Goal: Task Accomplishment & Management: Complete application form

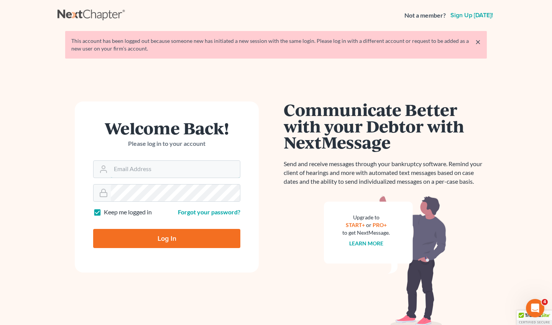
type input "[EMAIL_ADDRESS][DOMAIN_NAME]"
click at [167, 237] on input "Log In" at bounding box center [166, 238] width 147 height 19
type input "Thinking..."
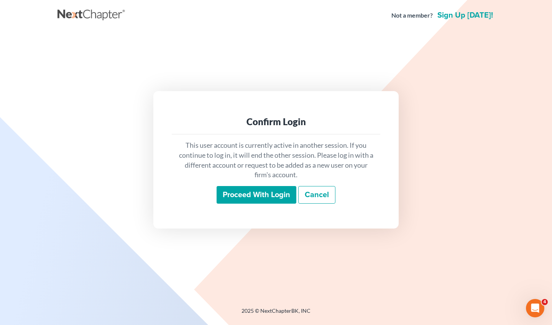
click at [268, 190] on input "Proceed with login" at bounding box center [257, 195] width 80 height 18
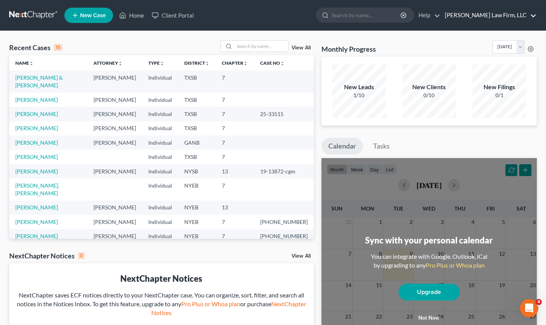
click at [532, 17] on link "[PERSON_NAME] Law Firm, LLC" at bounding box center [488, 15] width 95 height 14
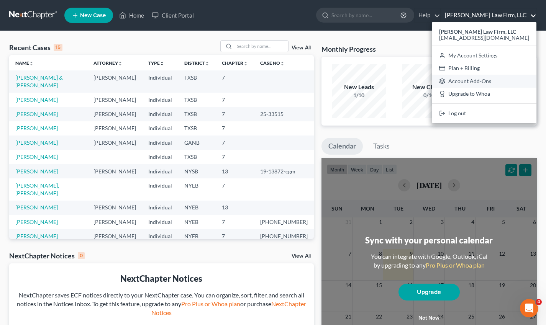
click at [503, 76] on link "Account Add-Ons" at bounding box center [484, 81] width 105 height 13
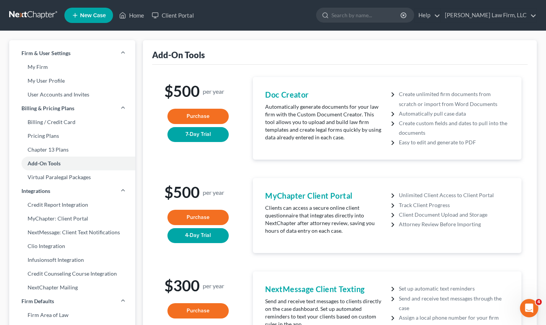
click at [41, 207] on link "Credit Report Integration" at bounding box center [72, 205] width 126 height 14
select select "1"
select select "10"
select select "35"
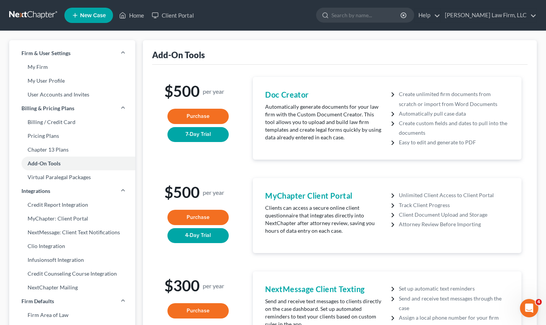
select select "35"
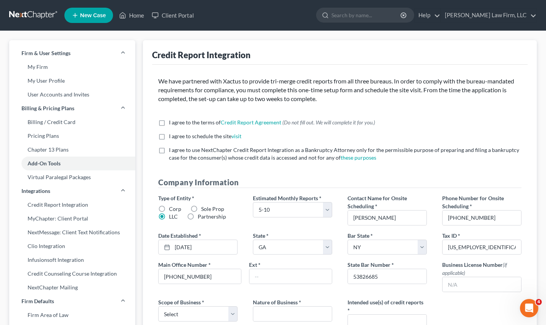
click at [169, 121] on label "I agree to the terms of Credit Report Agreement * (Do not fill out. We will com…" at bounding box center [272, 123] width 206 height 8
click at [172, 121] on input "I agree to the terms of Credit Report Agreement * (Do not fill out. We will com…" at bounding box center [174, 121] width 5 height 5
checkbox input "true"
click at [169, 139] on label "I agree to schedule the site visit *" at bounding box center [205, 137] width 72 height 8
click at [172, 138] on input "I agree to schedule the site visit *" at bounding box center [174, 135] width 5 height 5
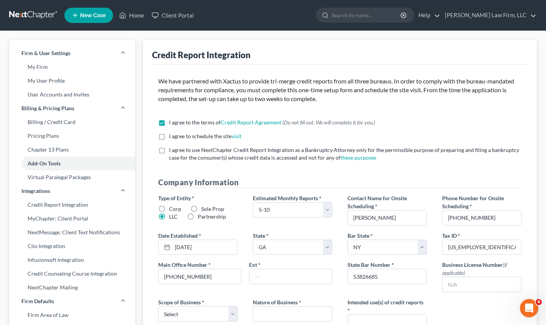
checkbox input "true"
click at [161, 157] on div "I agree to use NextChapter Credit Report Integration as a Bankruptcy Attorney o…" at bounding box center [339, 153] width 363 height 15
click at [169, 147] on label "I agree to use NextChapter Credit Report Integration as a Bankruptcy Attorney o…" at bounding box center [345, 153] width 353 height 15
click at [172, 147] on input "I agree to use NextChapter Credit Report Integration as a Bankruptcy Attorney o…" at bounding box center [174, 148] width 5 height 5
checkbox input "true"
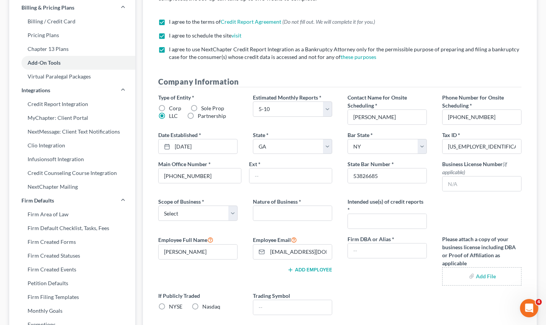
scroll to position [115, 0]
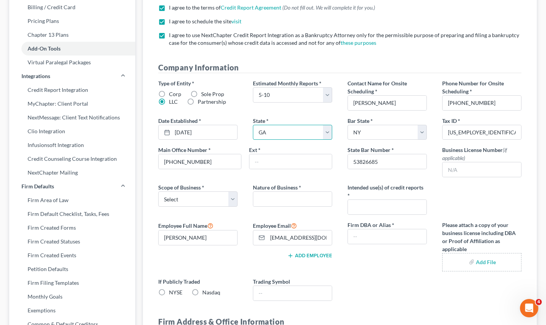
click at [327, 134] on select "State [US_STATE] AK AR AZ CA CO CT DE DC [GEOGRAPHIC_DATA] [GEOGRAPHIC_DATA] GU…" at bounding box center [292, 132] width 79 height 15
select select "45"
click at [253, 125] on select "State [US_STATE] AK AR AZ CA CO CT DE DC [GEOGRAPHIC_DATA] [GEOGRAPHIC_DATA] GU…" at bounding box center [292, 132] width 79 height 15
click at [232, 199] on select "Select Local Regional National" at bounding box center [197, 199] width 79 height 15
select select "2"
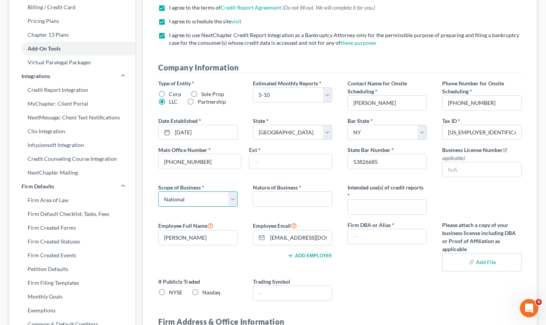
click at [158, 192] on select "Select Local Regional National" at bounding box center [197, 199] width 79 height 15
click at [297, 204] on input "text" at bounding box center [292, 199] width 79 height 15
click at [397, 207] on input "text" at bounding box center [387, 207] width 79 height 15
type input "C"
type input "Chapter 7 bankruptcies"
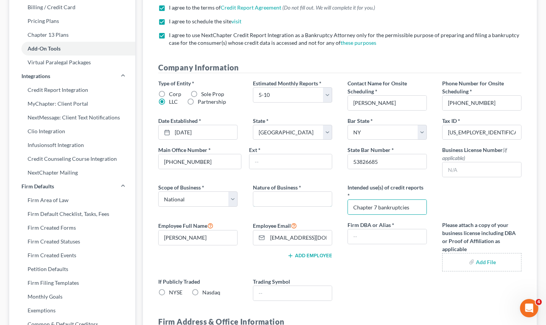
click at [310, 196] on input "text" at bounding box center [292, 199] width 79 height 15
type input "Law Firm"
click at [378, 236] on input "text" at bounding box center [387, 237] width 79 height 15
type input "N/A"
click at [298, 160] on input "text" at bounding box center [290, 161] width 82 height 15
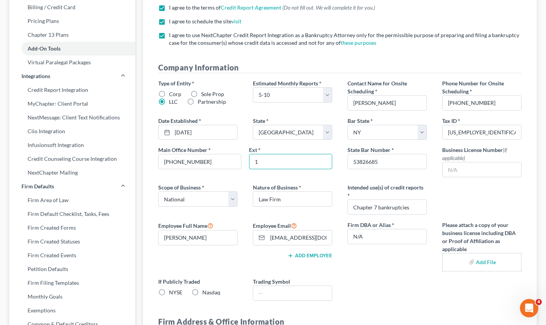
type input "1"
click at [483, 167] on input "text" at bounding box center [482, 169] width 79 height 15
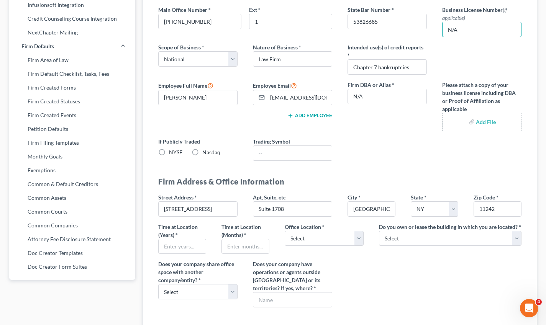
scroll to position [268, 0]
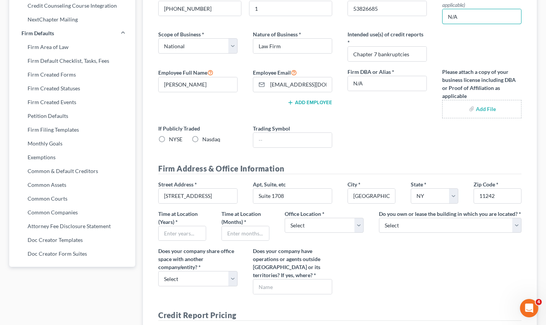
type input "N/A"
drag, startPoint x: 216, startPoint y: 195, endPoint x: 78, endPoint y: 197, distance: 138.0
type input "[STREET_ADDRESS]"
type input "Ste 688"
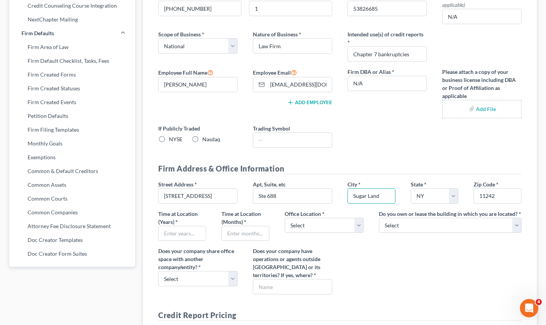
type input "Sugar Land"
select select "45"
type input "77406"
type input "[GEOGRAPHIC_DATA]"
type input "3"
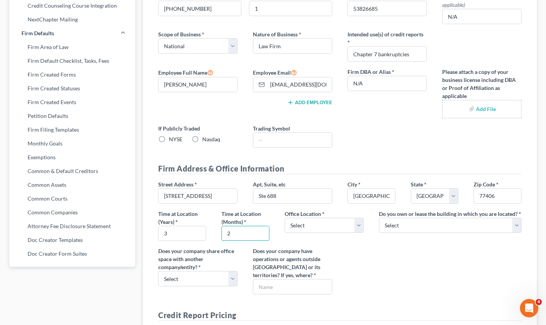
type input "2"
click at [358, 224] on select "Select Commercial Residential" at bounding box center [324, 225] width 79 height 15
select select "0"
click at [285, 218] on select "Select Commercial Residential" at bounding box center [324, 225] width 79 height 15
click at [455, 224] on select "Select Own Lease" at bounding box center [450, 225] width 143 height 15
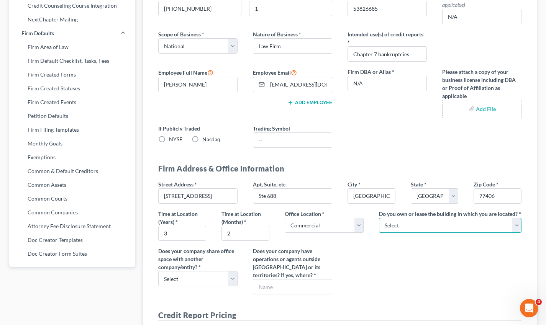
select select "1"
click at [379, 218] on select "Select Own Lease" at bounding box center [450, 225] width 143 height 15
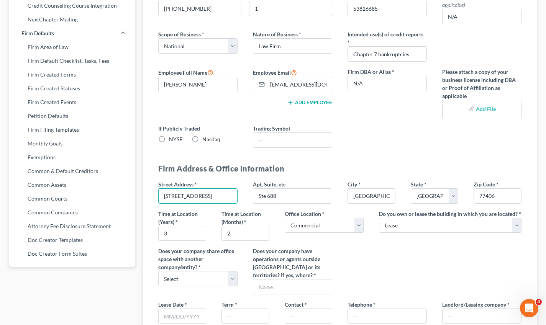
drag, startPoint x: 164, startPoint y: 197, endPoint x: 291, endPoint y: 206, distance: 127.6
click at [291, 206] on div "Street Address * [STREET_ADDRESS] * [GEOGRAPHIC_DATA] * State [US_STATE] AK AR …" at bounding box center [340, 241] width 379 height 120
type input "[STREET_ADDRESS]"
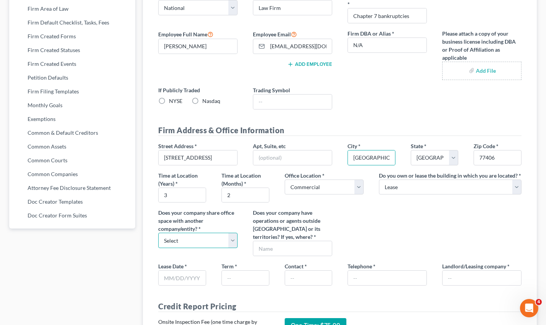
click at [217, 243] on select "Select Yes No" at bounding box center [197, 240] width 79 height 15
select select "1"
click at [158, 233] on select "Select Yes No" at bounding box center [197, 240] width 79 height 15
click at [301, 245] on input "text" at bounding box center [292, 248] width 79 height 15
type input "NO"
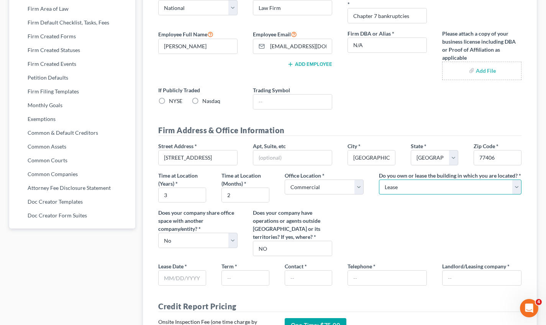
click at [432, 192] on select "Select Own Lease" at bounding box center [450, 187] width 143 height 15
select select "0"
click at [379, 180] on select "Select Own Lease" at bounding box center [450, 187] width 143 height 15
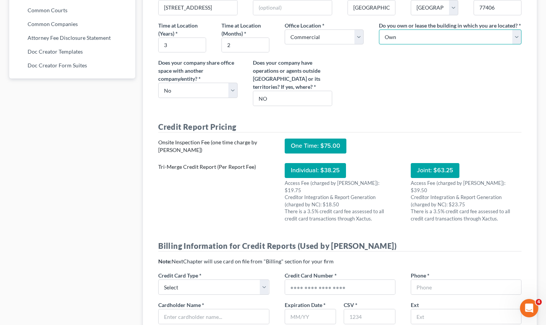
scroll to position [498, 0]
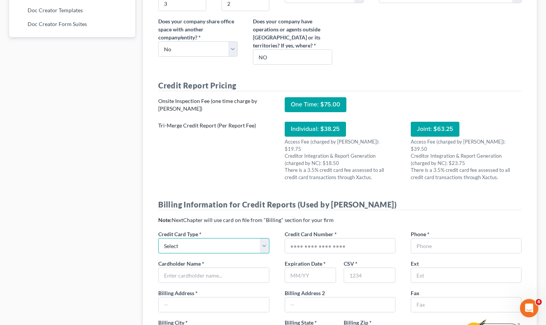
click at [226, 241] on select "Select Visa Master Card American Express Discover" at bounding box center [213, 245] width 111 height 15
select select "0"
click at [158, 238] on select "Select Visa Master Card American Express Discover" at bounding box center [213, 245] width 111 height 15
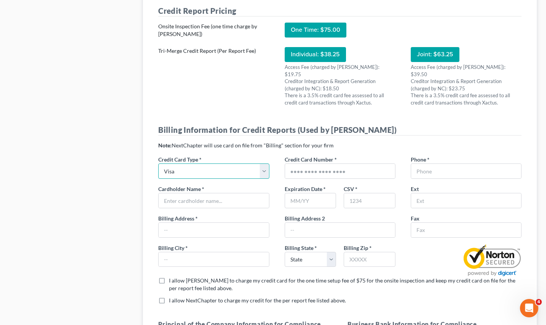
scroll to position [575, 0]
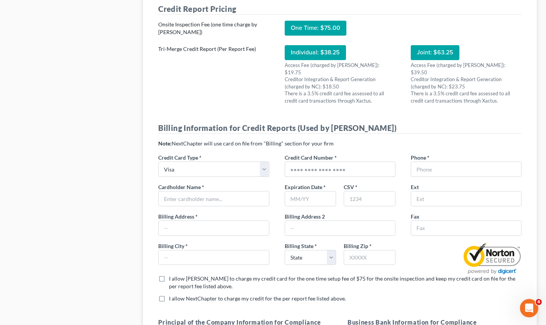
click at [342, 162] on input "text" at bounding box center [340, 169] width 110 height 15
type input "[CREDIT_CARD_NUMBER]"
type input "09/27"
click at [437, 164] on input "text" at bounding box center [466, 169] width 110 height 15
type input "3477190840"
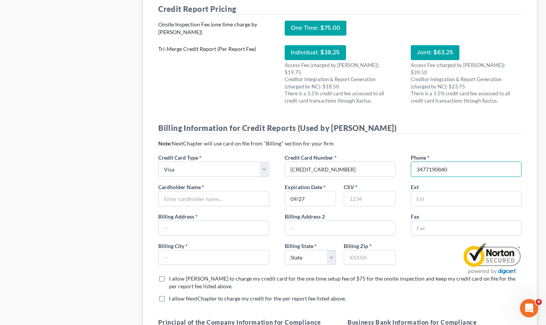
type input "[STREET_ADDRESS][PERSON_NAME]"
type input "11224"
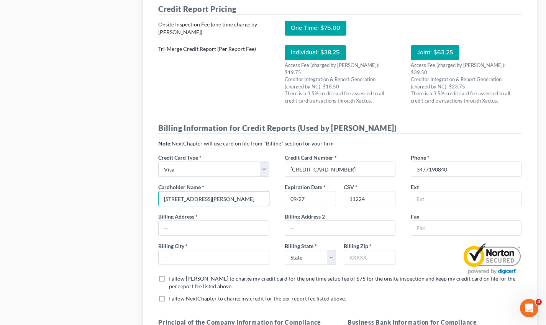
drag, startPoint x: 237, startPoint y: 193, endPoint x: 67, endPoint y: 184, distance: 170.8
type input "The [PERSON_NAME] Law Firm, LLC"
drag, startPoint x: 371, startPoint y: 195, endPoint x: 323, endPoint y: 193, distance: 47.9
click at [323, 193] on div "Expiration Date * 09/27 CSV * 11224" at bounding box center [340, 198] width 118 height 30
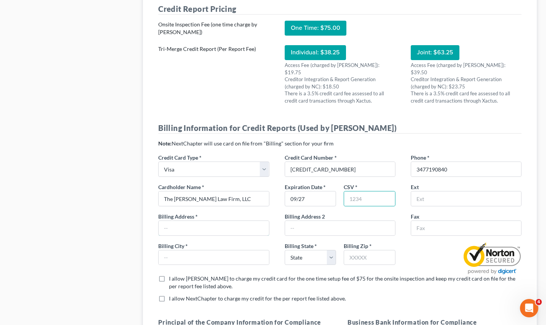
click at [242, 226] on input "text" at bounding box center [214, 228] width 110 height 15
type input "[STREET_ADDRESS]"
type input "[GEOGRAPHIC_DATA]"
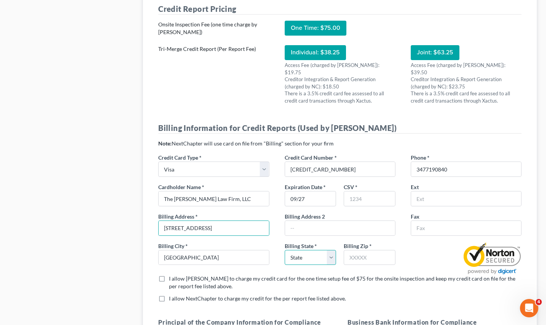
select select "45"
type input "77406"
click at [360, 194] on input "text" at bounding box center [369, 199] width 51 height 15
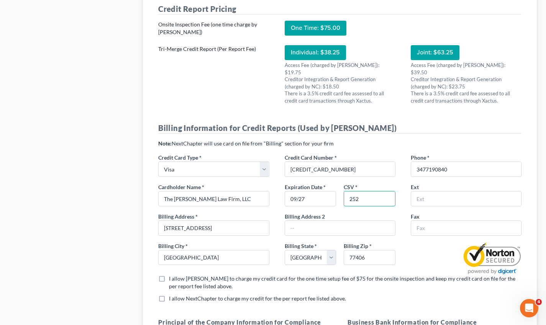
type input "252"
click at [418, 253] on div at bounding box center [466, 258] width 126 height 33
drag, startPoint x: 163, startPoint y: 272, endPoint x: 165, endPoint y: 280, distance: 7.4
click at [169, 275] on label "I allow [PERSON_NAME] to charge my credit card for the one time setup fee of $7…" at bounding box center [345, 282] width 353 height 15
click at [172, 275] on input "I allow [PERSON_NAME] to charge my credit card for the one time setup fee of $7…" at bounding box center [174, 277] width 5 height 5
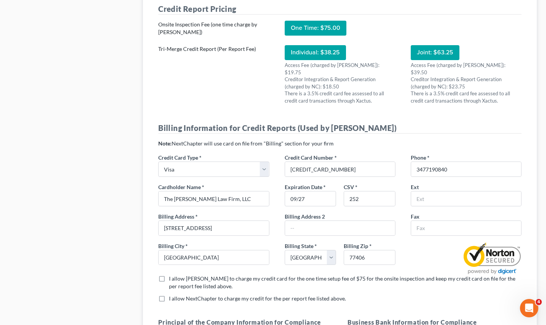
checkbox input "true"
click at [169, 295] on label "I allow NextChapter to charge my credit for the per report fee listed above. *" at bounding box center [257, 299] width 177 height 8
click at [172, 295] on input "I allow NextChapter to charge my credit for the per report fee listed above. *" at bounding box center [174, 297] width 5 height 5
checkbox input "true"
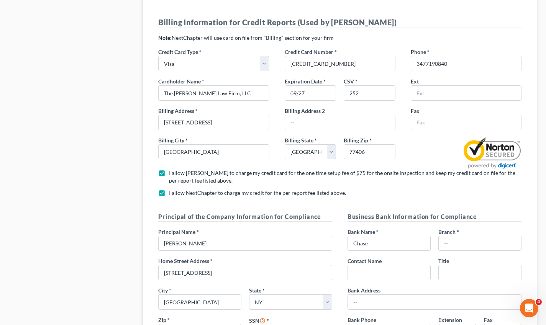
scroll to position [690, 0]
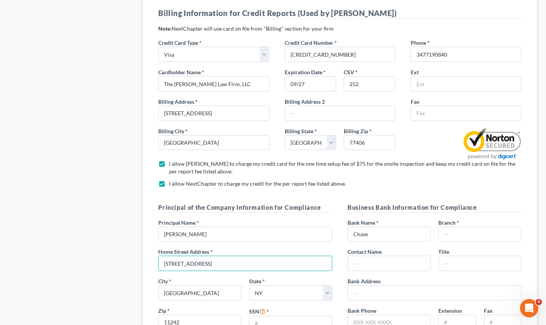
drag, startPoint x: 239, startPoint y: 259, endPoint x: 0, endPoint y: 253, distance: 239.2
click at [0, 253] on div "Firm & User Settings My Firm My User Profile User Accounts and Invites Billing …" at bounding box center [273, 236] width 546 height 1790
type input "[STREET_ADDRESS]"
select select "45"
drag, startPoint x: 213, startPoint y: 286, endPoint x: 141, endPoint y: 291, distance: 72.2
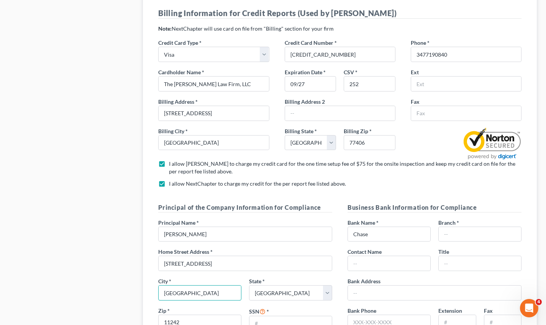
click at [141, 291] on div "Credit Report Integration Hooray! Credit Report Integration is in progress. Xac…" at bounding box center [340, 235] width 402 height 1771
type input "[GEOGRAPHIC_DATA]"
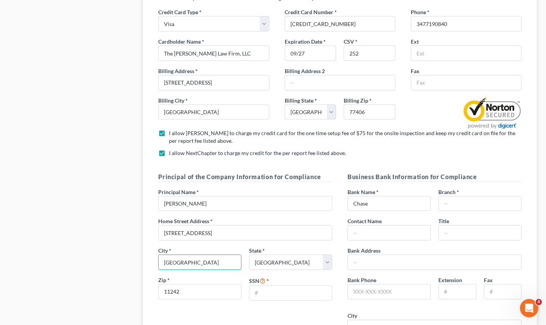
scroll to position [728, 0]
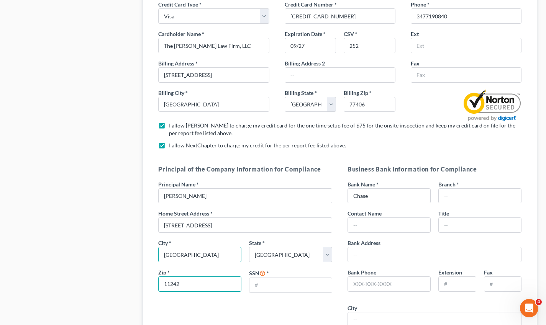
click at [203, 285] on input "11242" at bounding box center [199, 284] width 83 height 15
drag, startPoint x: 145, startPoint y: 279, endPoint x: 90, endPoint y: 271, distance: 55.5
click at [90, 271] on div "Firm & User Settings My Firm My User Profile User Accounts and Invites Billing …" at bounding box center [272, 197] width 535 height 1771
type input "77406"
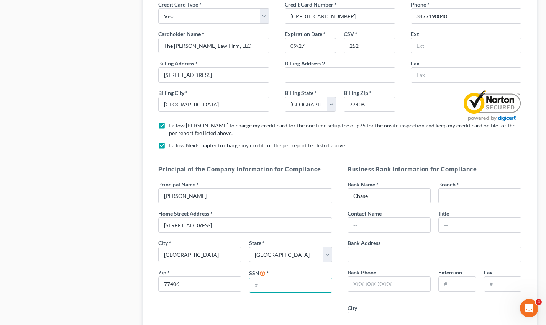
click at [260, 281] on input "text" at bounding box center [290, 285] width 82 height 15
type input "521537082"
click at [476, 189] on input "text" at bounding box center [480, 196] width 82 height 15
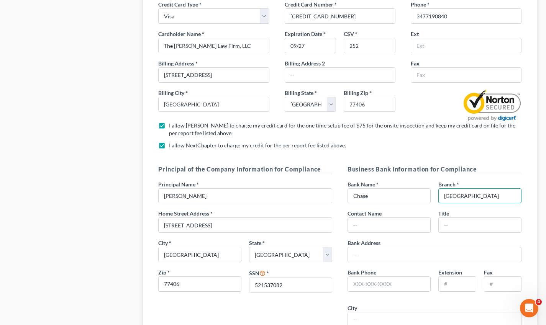
type input "[GEOGRAPHIC_DATA]"
click at [431, 210] on div "Contact Name" at bounding box center [389, 221] width 91 height 23
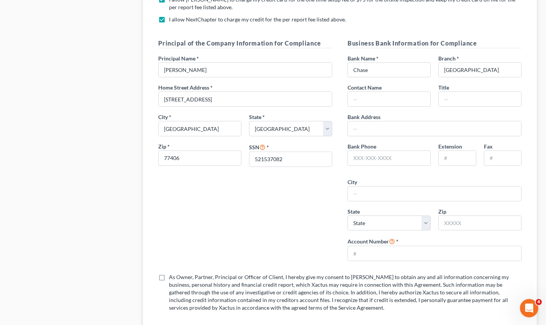
scroll to position [881, 0]
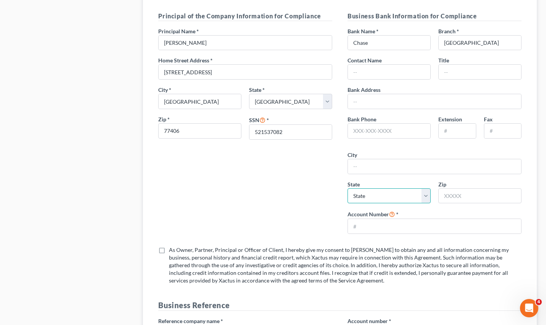
click at [397, 193] on select "State [US_STATE] AK AR AZ CA CO CT DE DC [GEOGRAPHIC_DATA] [GEOGRAPHIC_DATA] GU…" at bounding box center [389, 196] width 83 height 15
click at [284, 174] on div "Principal of the Company Information for Compliance Principal Name * [PERSON_NA…" at bounding box center [245, 125] width 189 height 229
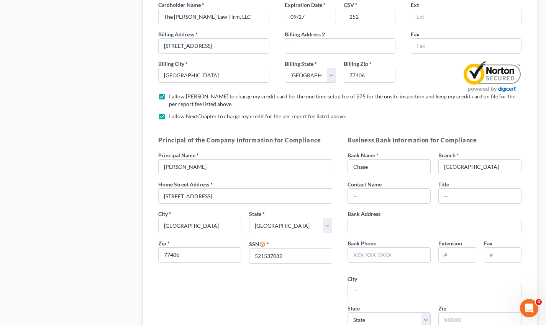
scroll to position [767, 0]
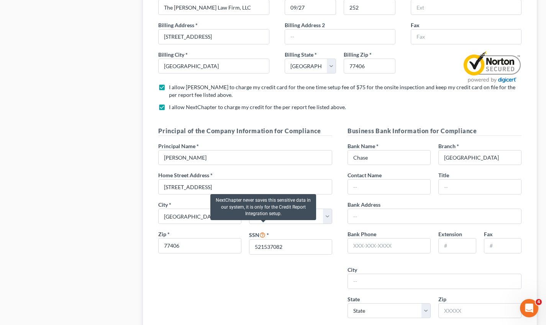
click at [263, 231] on icon at bounding box center [262, 234] width 6 height 7
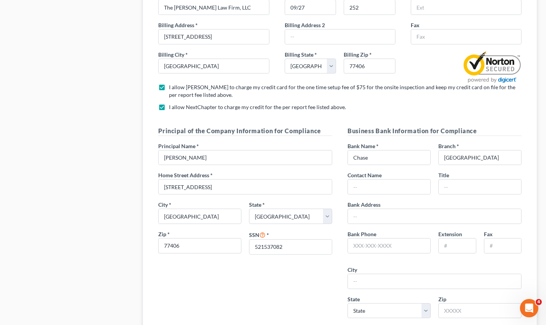
click at [277, 264] on div "Principal of the Company Information for Compliance Principal Name * [PERSON_NA…" at bounding box center [245, 240] width 189 height 229
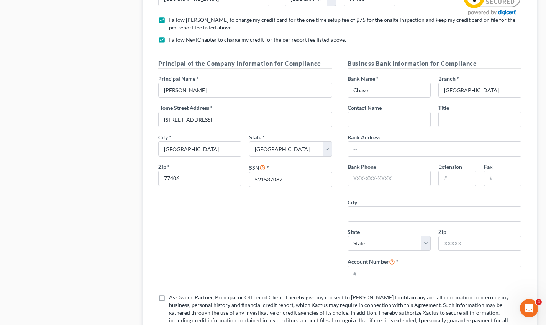
scroll to position [843, 0]
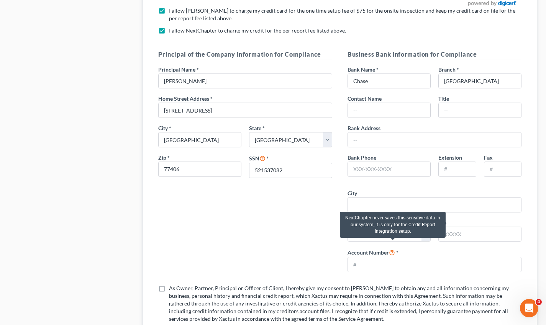
click at [393, 249] on icon at bounding box center [392, 252] width 6 height 7
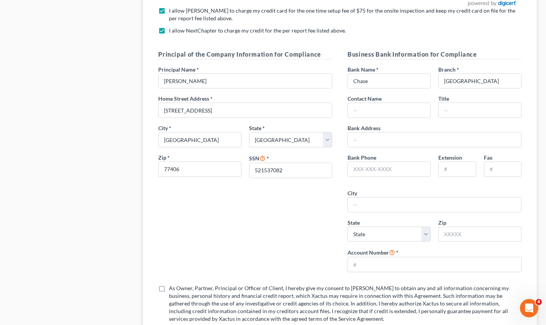
click at [320, 245] on div "Principal of the Company Information for Compliance Principal Name * [PERSON_NA…" at bounding box center [245, 164] width 189 height 229
click at [385, 259] on input "text" at bounding box center [434, 265] width 173 height 15
click at [368, 259] on input "text" at bounding box center [434, 265] width 173 height 15
type input "823920756"
click at [169, 285] on label "As Owner, Partner, Principal or Officer of Client, I hereby give my consent to …" at bounding box center [345, 304] width 353 height 38
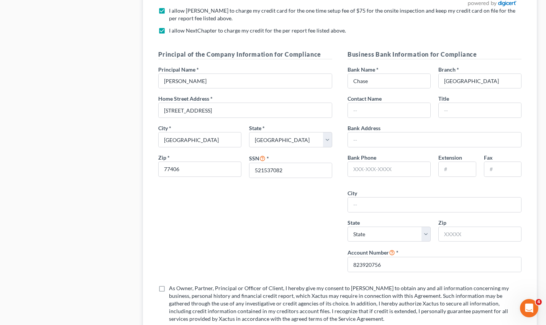
click at [172, 285] on input "As Owner, Partner, Principal or Officer of Client, I hereby give my consent to …" at bounding box center [174, 287] width 5 height 5
checkbox input "true"
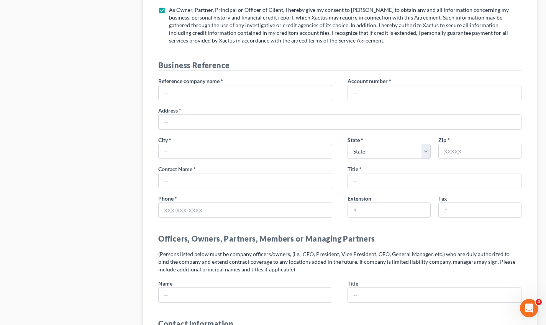
scroll to position [1073, 0]
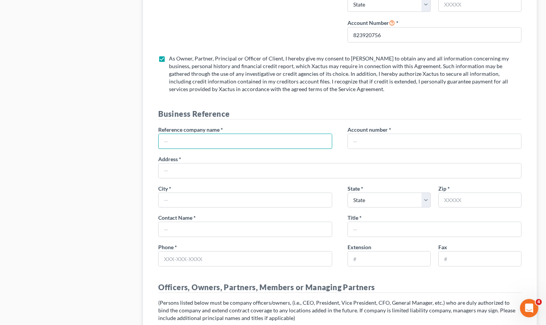
click at [233, 137] on input "text" at bounding box center [245, 141] width 173 height 15
type input "The [PERSON_NAME] Law Firm, LLC"
type input "[GEOGRAPHIC_DATA]"
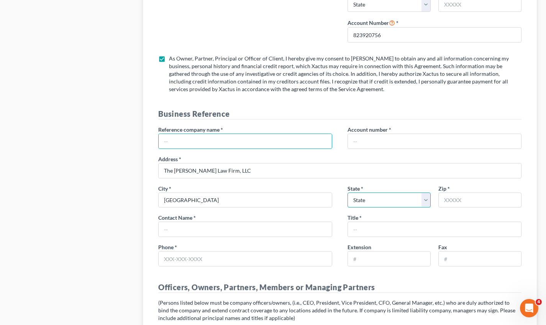
select select "35"
type input "11242"
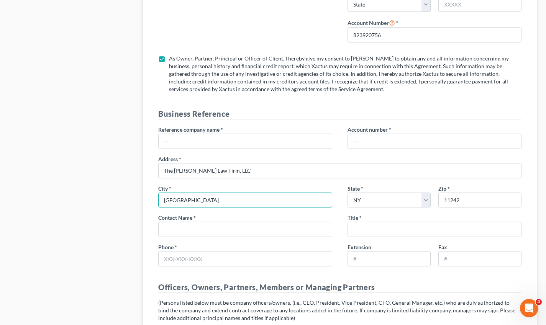
drag, startPoint x: 251, startPoint y: 196, endPoint x: 129, endPoint y: 197, distance: 122.3
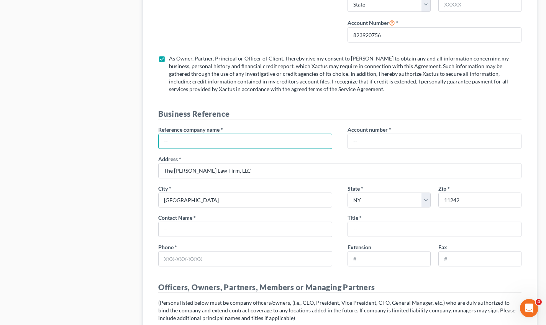
click at [217, 134] on input "text" at bounding box center [245, 141] width 173 height 15
click at [211, 137] on input "text" at bounding box center [245, 141] width 173 height 15
type input "T"
type input "[PERSON_NAME]"
type input "M"
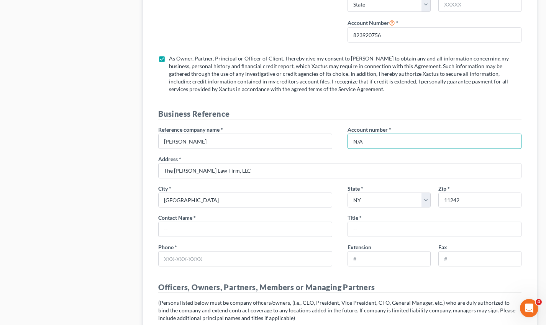
type input "N/A"
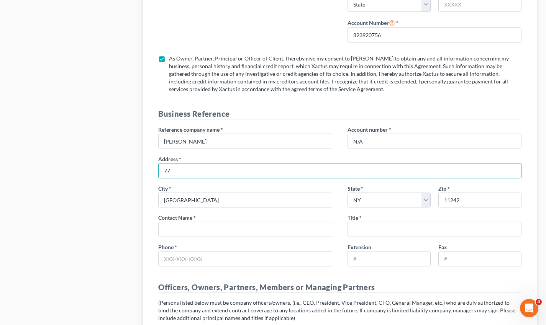
type input "7"
type input "[STREET_ADDRESS]"
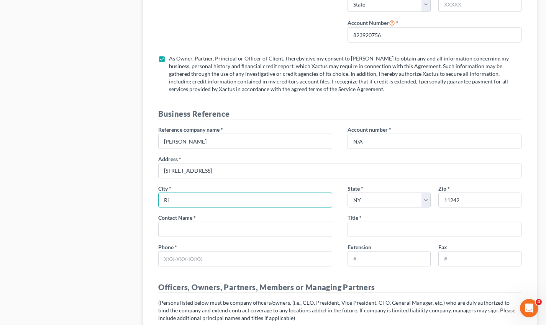
type input "[GEOGRAPHIC_DATA]"
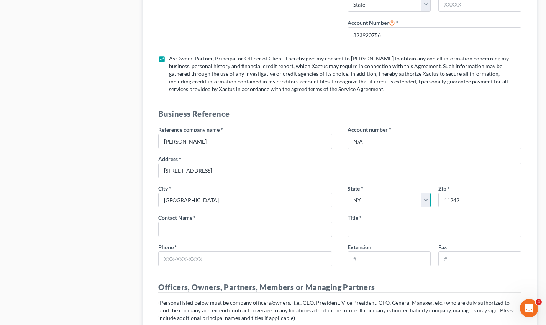
click at [361, 194] on select "State [US_STATE] AK AR AZ CA CO CT DE DC [GEOGRAPHIC_DATA] [GEOGRAPHIC_DATA] GU…" at bounding box center [389, 200] width 83 height 15
select select "45"
click at [348, 193] on select "State [US_STATE] AK AR AZ CA CO CT DE DC [GEOGRAPHIC_DATA] [GEOGRAPHIC_DATA] GU…" at bounding box center [389, 200] width 83 height 15
type input "77406"
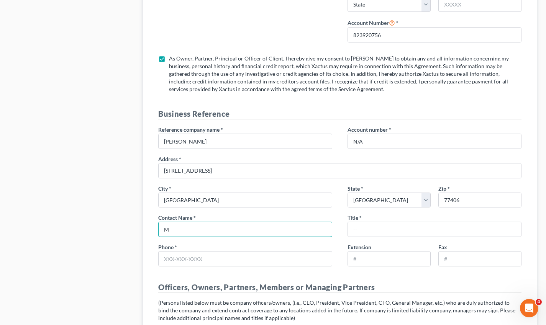
type input "M"
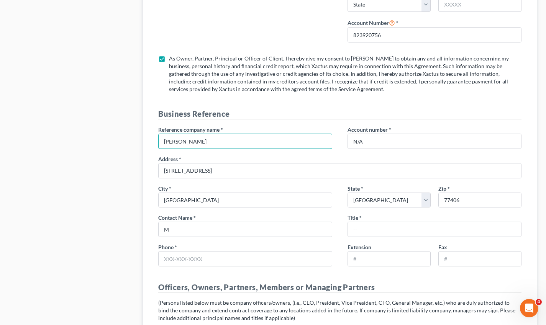
drag, startPoint x: 210, startPoint y: 135, endPoint x: 74, endPoint y: 137, distance: 135.7
type input "The [PERSON_NAME] Law Firm, LLC"
click at [183, 222] on input "M" at bounding box center [245, 229] width 173 height 15
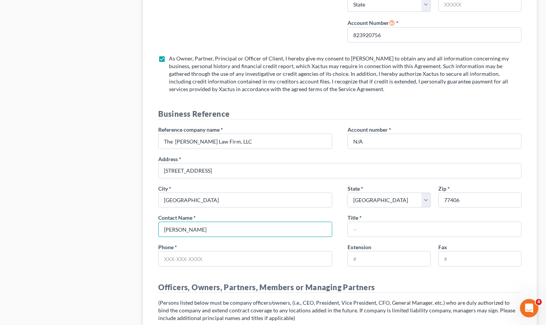
type input "[PERSON_NAME]"
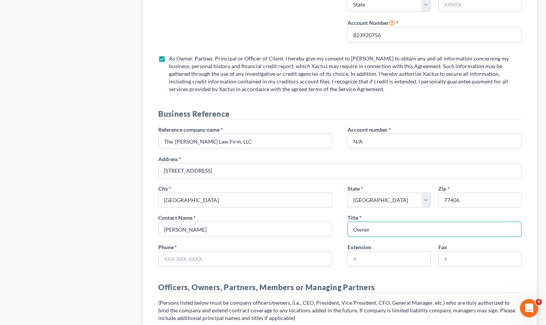
type input "Owner"
click at [200, 252] on input "text" at bounding box center [245, 259] width 173 height 15
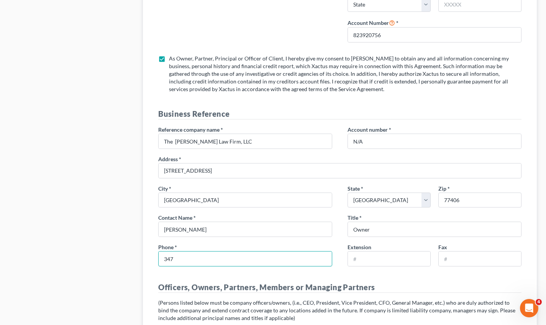
type input "3477190840"
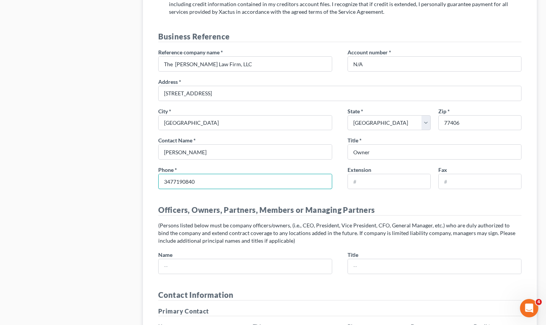
scroll to position [1188, 0]
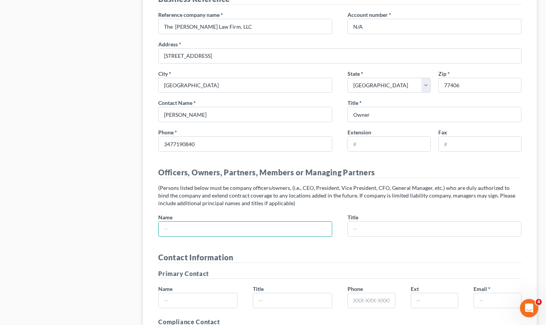
click at [222, 222] on input "text" at bounding box center [245, 229] width 173 height 15
type input "[PERSON_NAME]"
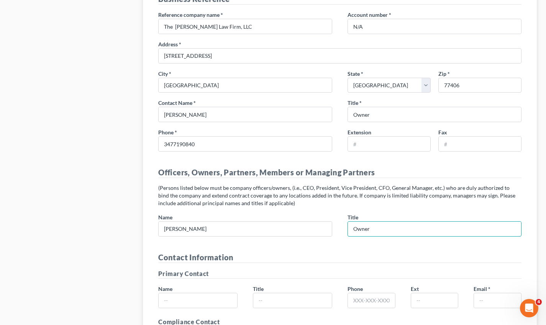
type input "Owner"
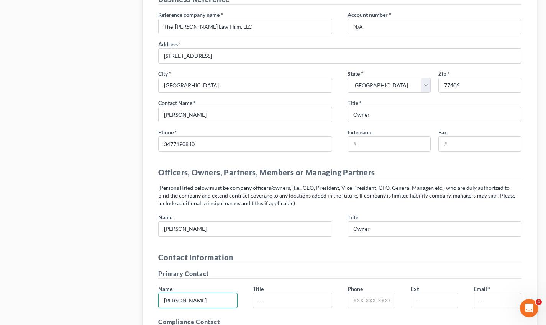
type input "[PERSON_NAME]"
type input "Owner"
type input "3477190840"
drag, startPoint x: 477, startPoint y: 294, endPoint x: 547, endPoint y: 294, distance: 70.1
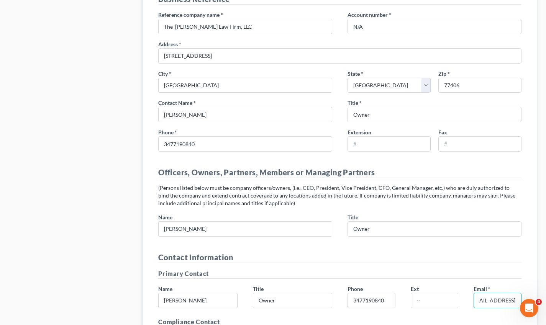
type input "[EMAIL_ADDRESS][DOMAIN_NAME]"
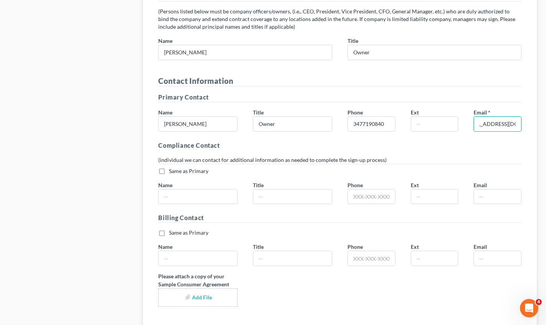
scroll to position [0, 0]
click at [169, 167] on label "Same as Primary *" at bounding box center [188, 171] width 39 height 8
click at [172, 167] on input "Same as Primary *" at bounding box center [174, 169] width 5 height 5
checkbox input "true"
click at [169, 229] on label "Same as Primary *" at bounding box center [188, 233] width 39 height 8
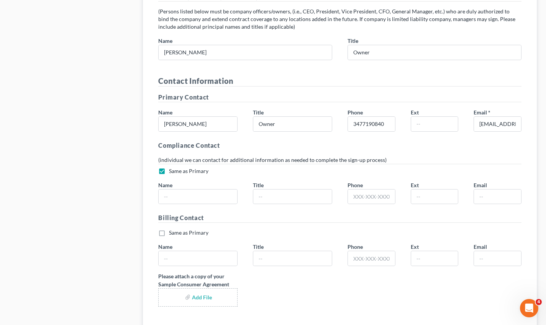
click at [172, 229] on input "Same as Primary *" at bounding box center [174, 231] width 5 height 5
checkbox input "true"
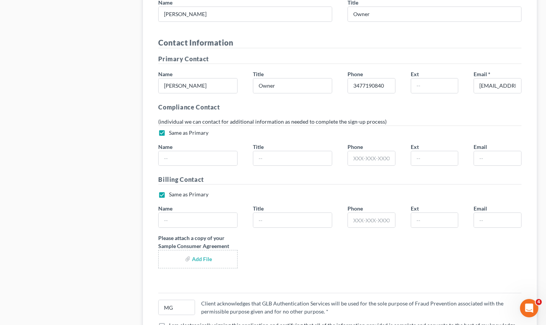
click at [210, 253] on input "file" at bounding box center [198, 260] width 66 height 14
type input "C:\fakepath\ARAG_Chapter 7 Bankruptcy.docx"
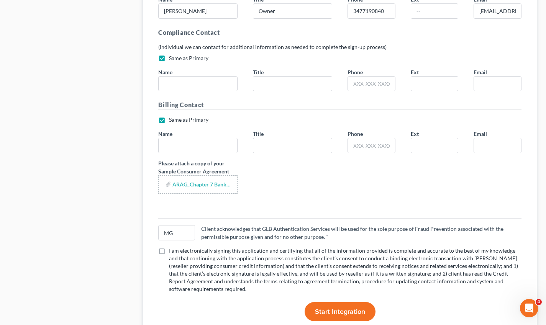
scroll to position [1480, 0]
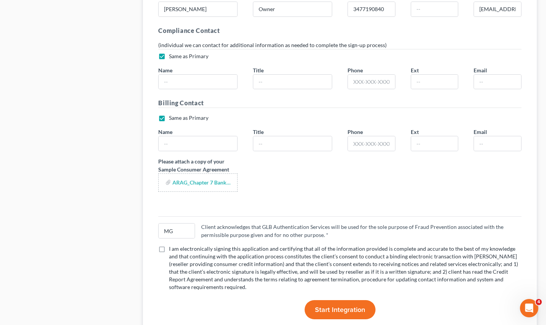
click at [169, 245] on label "I am electronically signing this application and certifying that all of the inf…" at bounding box center [345, 268] width 353 height 46
click at [172, 245] on input "I am electronically signing this application and certifying that all of the inf…" at bounding box center [174, 247] width 5 height 5
checkbox input "true"
click at [337, 306] on span "Start Integration" at bounding box center [340, 310] width 50 height 8
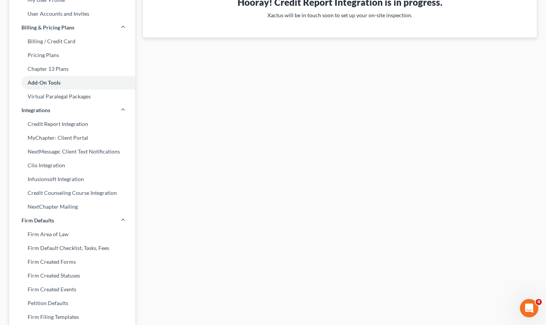
scroll to position [0, 0]
